Goal: Obtain resource: Obtain resource

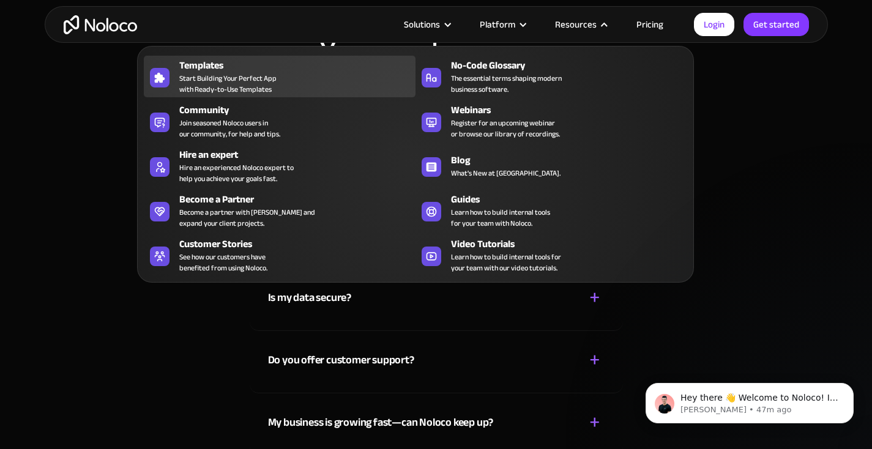
click at [209, 76] on span "Start Building Your Perfect App with Ready-to-Use Templates" at bounding box center [227, 84] width 97 height 22
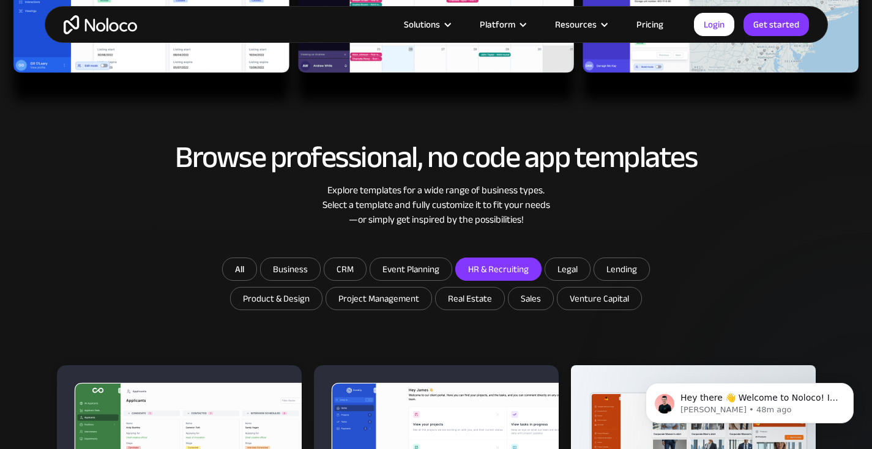
click at [320, 260] on input "HR & Recruiting" at bounding box center [290, 269] width 59 height 22
checkbox input "true"
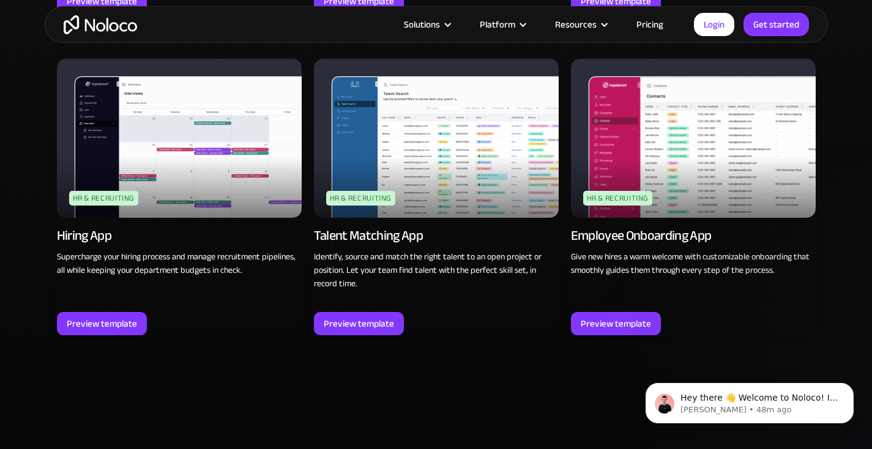
scroll to position [1155, 0]
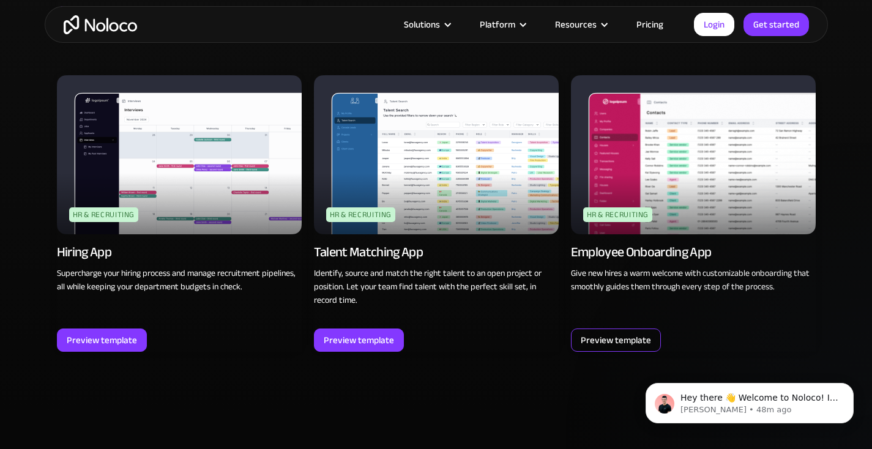
click at [650, 335] on div "Preview template" at bounding box center [616, 340] width 90 height 23
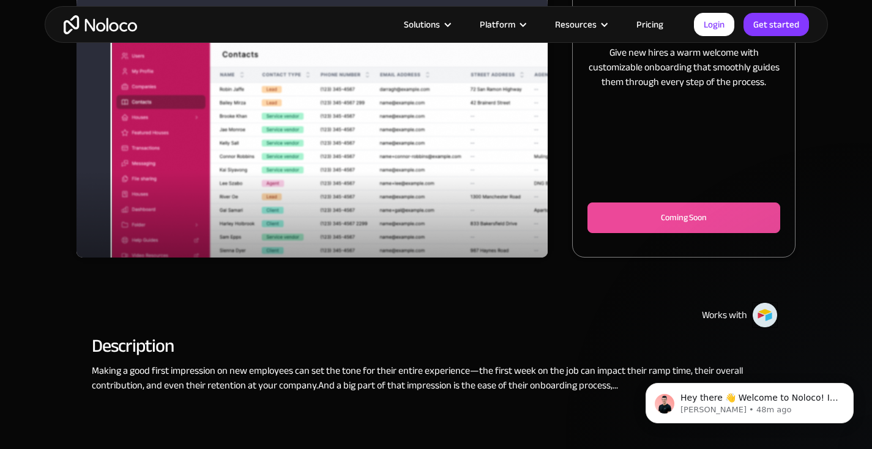
scroll to position [226, 0]
